Goal: Task Accomplishment & Management: Manage account settings

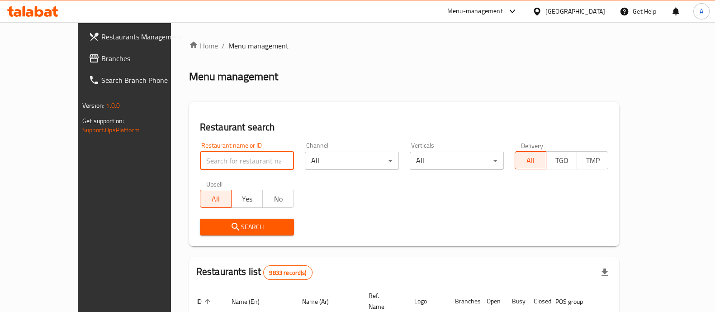
click at [209, 160] on input "search" at bounding box center [247, 160] width 94 height 18
type input "boba ti"
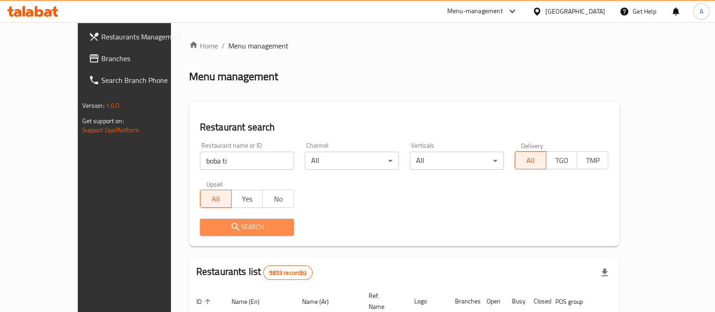
click at [219, 222] on span "Search" at bounding box center [247, 226] width 80 height 11
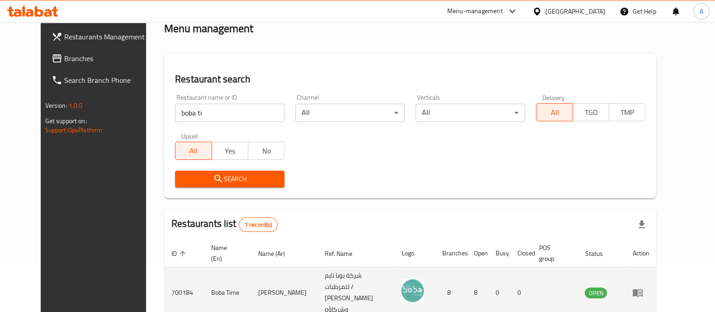
scroll to position [84, 0]
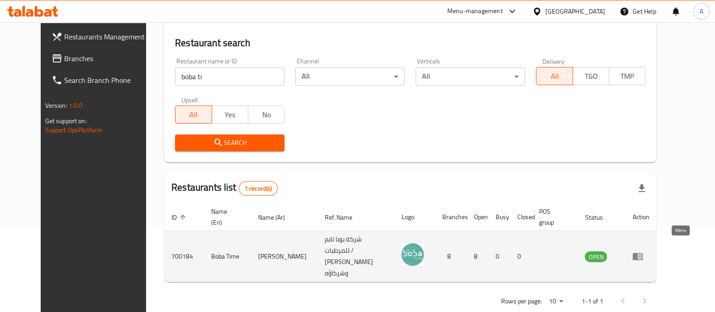
click at [642, 253] on icon "enhanced table" at bounding box center [638, 257] width 10 height 8
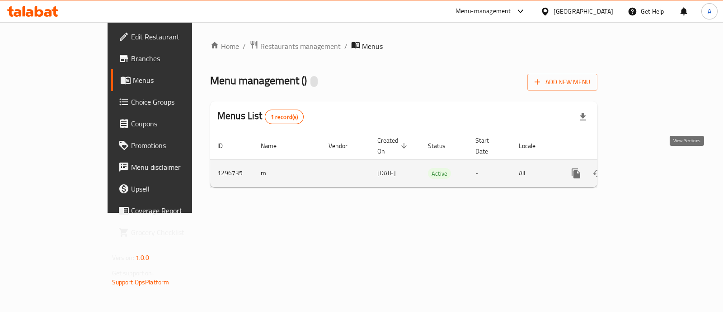
click at [647, 168] on icon "enhanced table" at bounding box center [641, 173] width 11 height 11
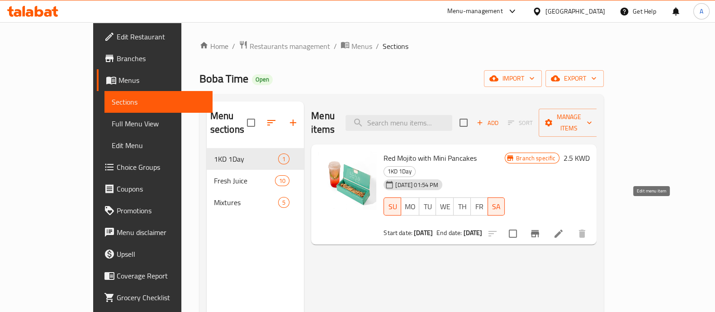
click at [564, 228] on icon at bounding box center [558, 233] width 11 height 11
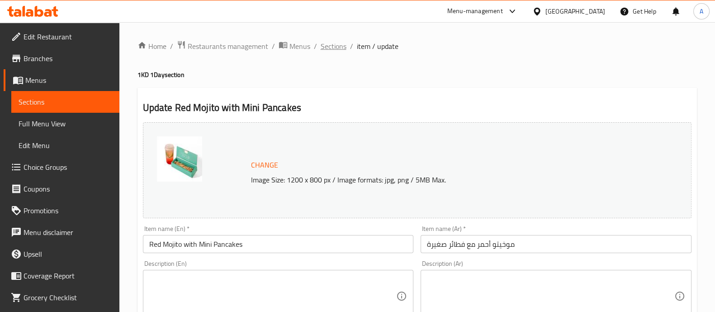
click at [331, 46] on span "Sections" at bounding box center [334, 46] width 26 height 11
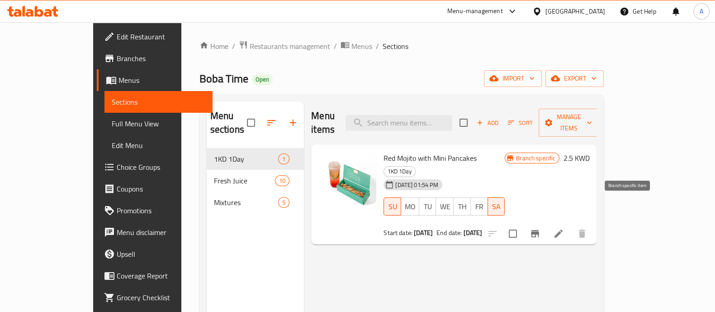
click at [539, 230] on icon "Branch-specific-item" at bounding box center [535, 233] width 8 height 7
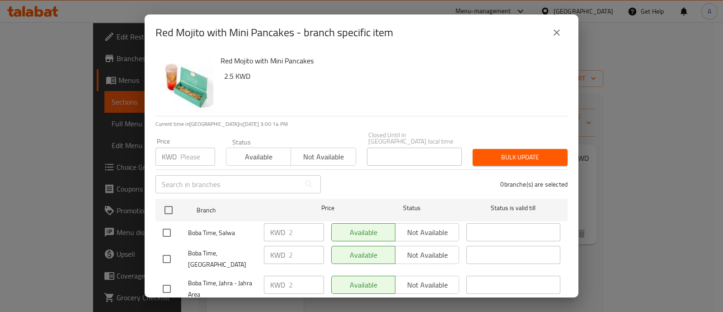
click at [191, 151] on input "number" at bounding box center [197, 156] width 35 height 18
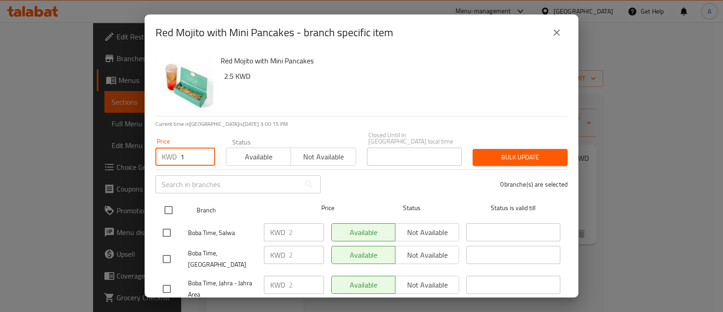
type input "1"
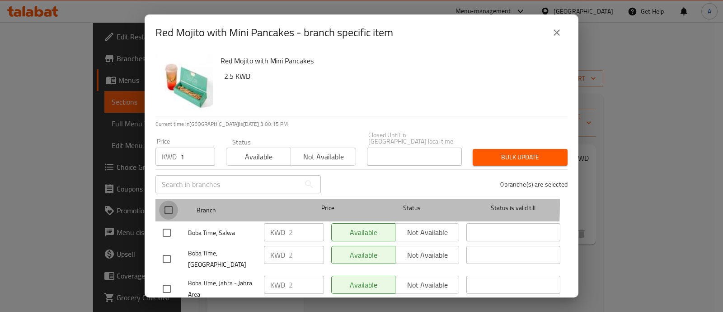
click at [170, 200] on input "checkbox" at bounding box center [168, 209] width 19 height 19
checkbox input "true"
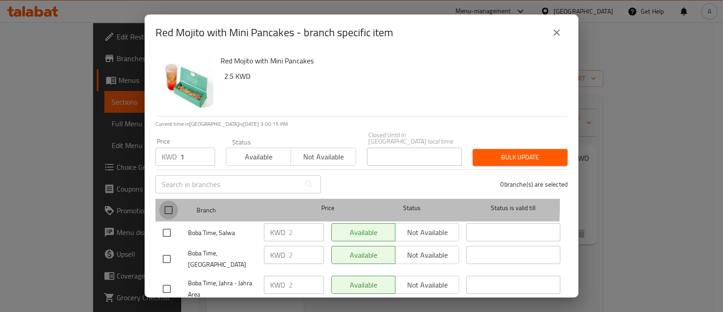
checkbox input "true"
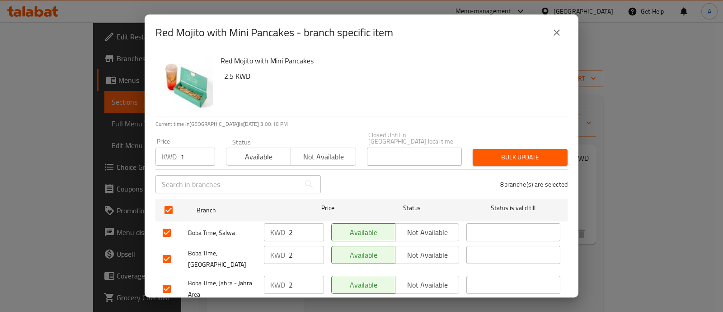
drag, startPoint x: 479, startPoint y: 146, endPoint x: 489, endPoint y: 150, distance: 10.9
click at [480, 151] on span "Bulk update" at bounding box center [520, 156] width 80 height 11
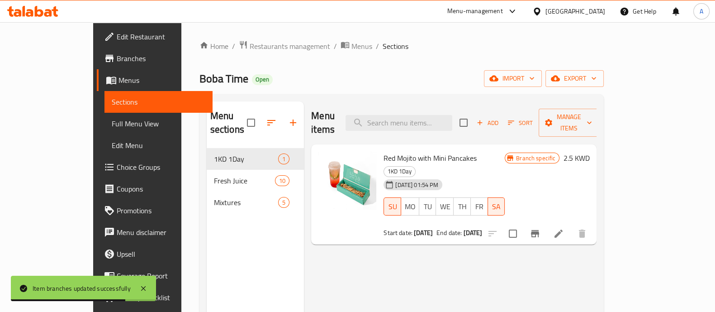
click at [589, 151] on h6 "2.5 KWD" at bounding box center [576, 157] width 26 height 13
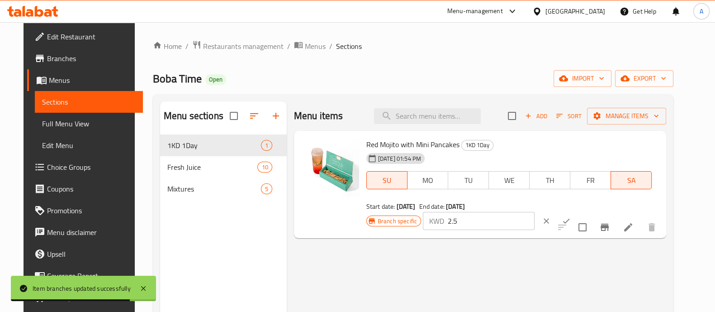
click at [571, 216] on icon "ok" at bounding box center [566, 220] width 9 height 9
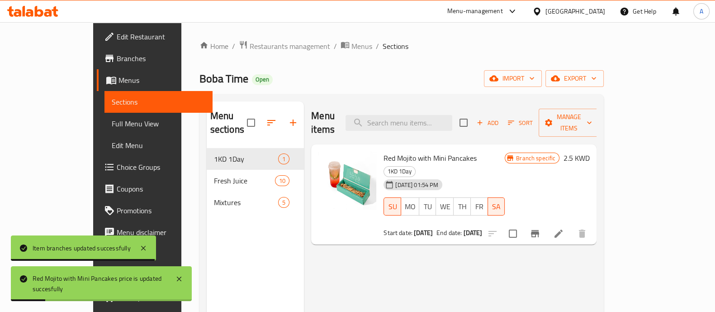
click at [589, 151] on h6 "2.5 KWD" at bounding box center [576, 157] width 26 height 13
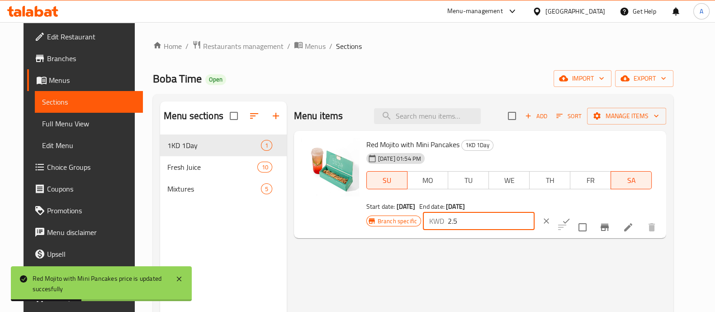
drag, startPoint x: 596, startPoint y: 149, endPoint x: 523, endPoint y: 159, distance: 74.3
click at [524, 211] on div "Branch specific KWD 2.5 ​" at bounding box center [478, 221] width 224 height 20
type input "1"
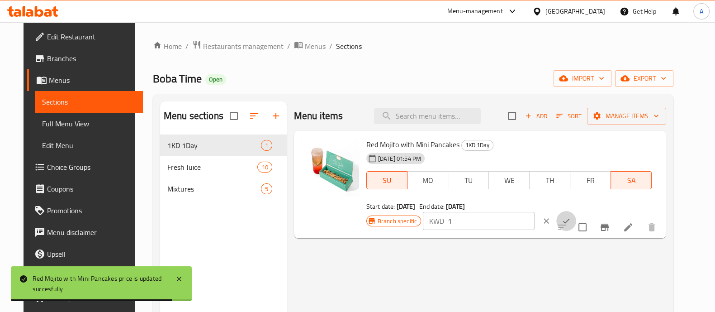
click at [571, 216] on icon "ok" at bounding box center [566, 220] width 9 height 9
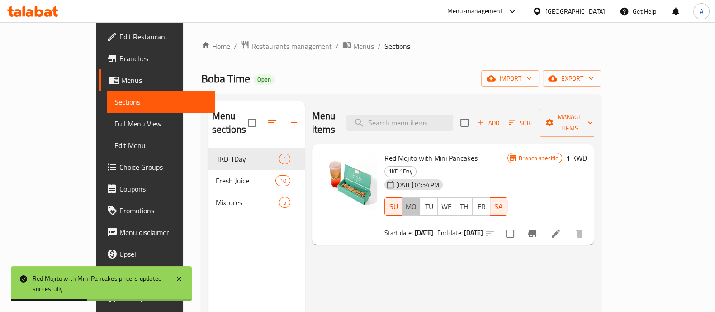
click at [410, 200] on span "MO" at bounding box center [411, 206] width 11 height 13
drag, startPoint x: 437, startPoint y: 182, endPoint x: 458, endPoint y: 183, distance: 21.3
click at [434, 200] on span "TU" at bounding box center [429, 206] width 10 height 13
click at [560, 229] on icon at bounding box center [556, 233] width 8 height 8
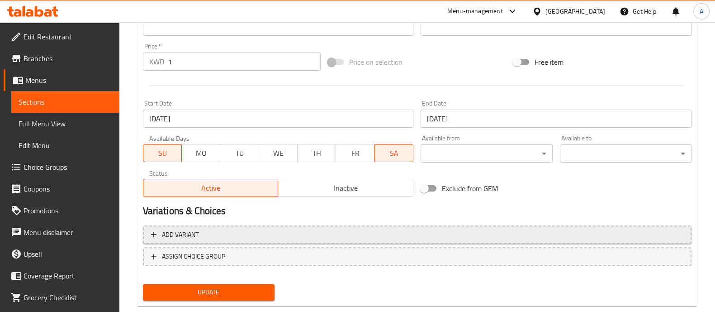
scroll to position [339, 0]
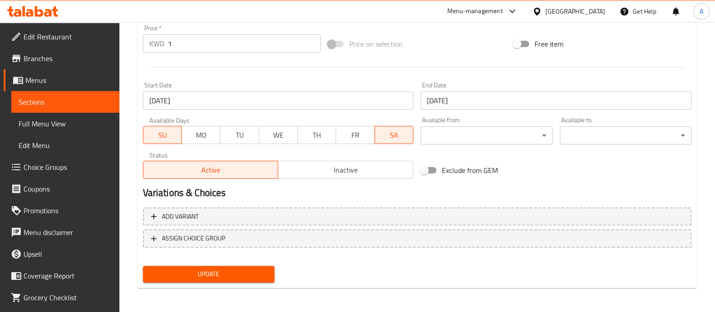
click at [202, 134] on span "MO" at bounding box center [200, 134] width 31 height 13
click at [244, 134] on span "TU" at bounding box center [239, 134] width 31 height 13
click at [281, 136] on span "WE" at bounding box center [278, 134] width 31 height 13
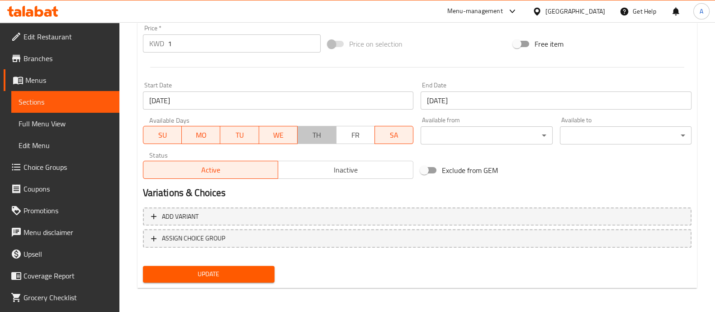
drag, startPoint x: 321, startPoint y: 135, endPoint x: 355, endPoint y: 130, distance: 34.8
click at [321, 135] on span "TH" at bounding box center [316, 134] width 31 height 13
click at [358, 130] on span "FR" at bounding box center [355, 134] width 31 height 13
click at [217, 273] on span "Update" at bounding box center [208, 273] width 117 height 11
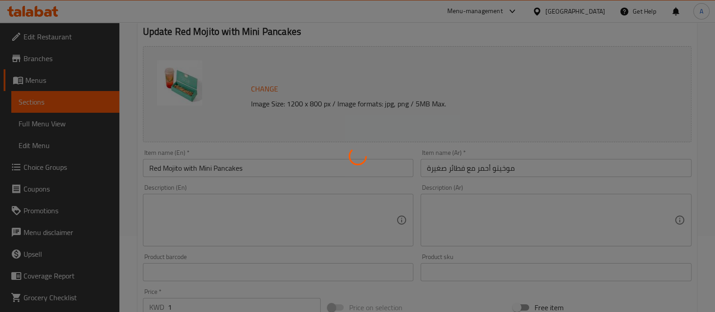
scroll to position [0, 0]
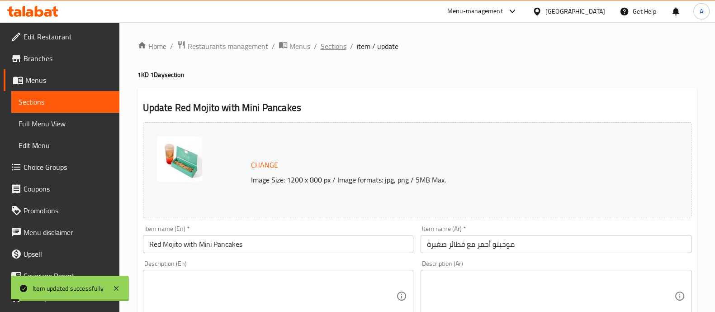
click at [337, 42] on span "Sections" at bounding box center [334, 46] width 26 height 11
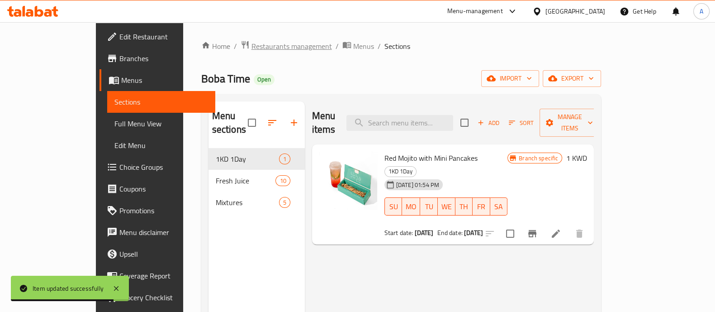
click at [251, 42] on span "Restaurants management" at bounding box center [291, 46] width 80 height 11
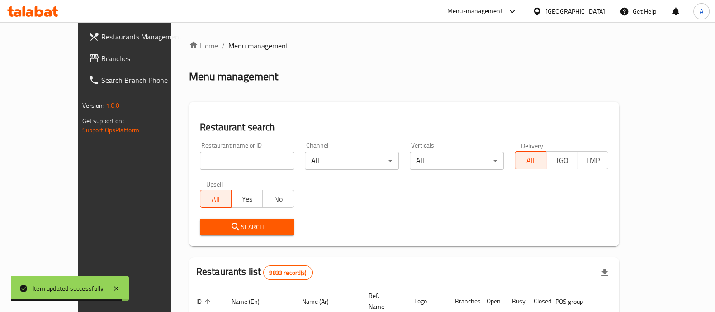
click at [225, 160] on input "search" at bounding box center [247, 160] width 94 height 18
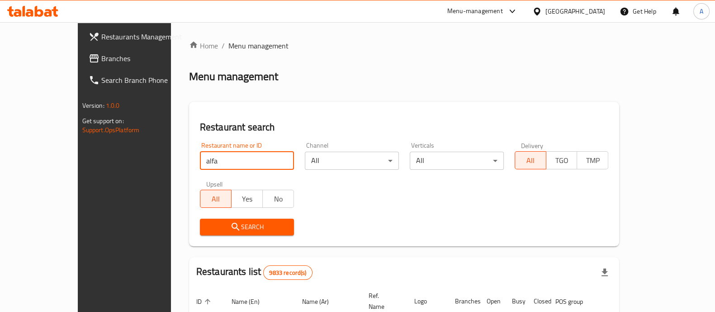
type input "alfa"
click button "Search" at bounding box center [247, 226] width 94 height 17
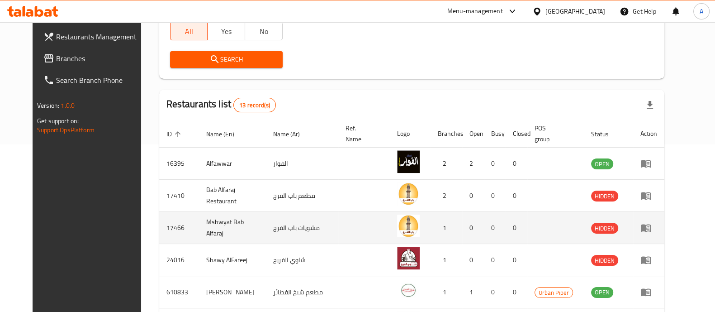
scroll to position [170, 0]
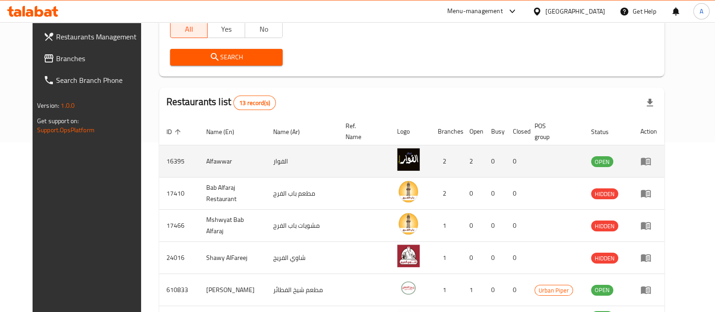
click at [651, 165] on icon "enhanced table" at bounding box center [645, 161] width 11 height 11
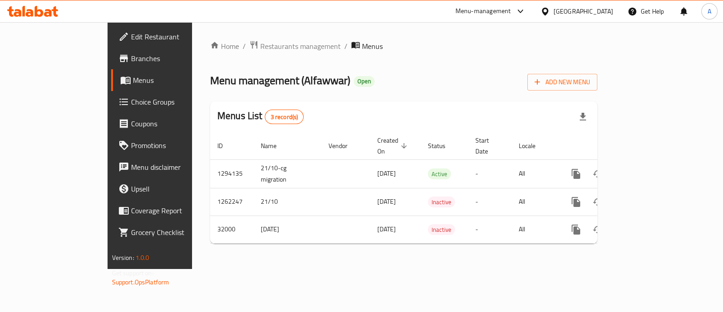
click at [131, 57] on span "Branches" at bounding box center [176, 58] width 90 height 11
